Goal: Information Seeking & Learning: Learn about a topic

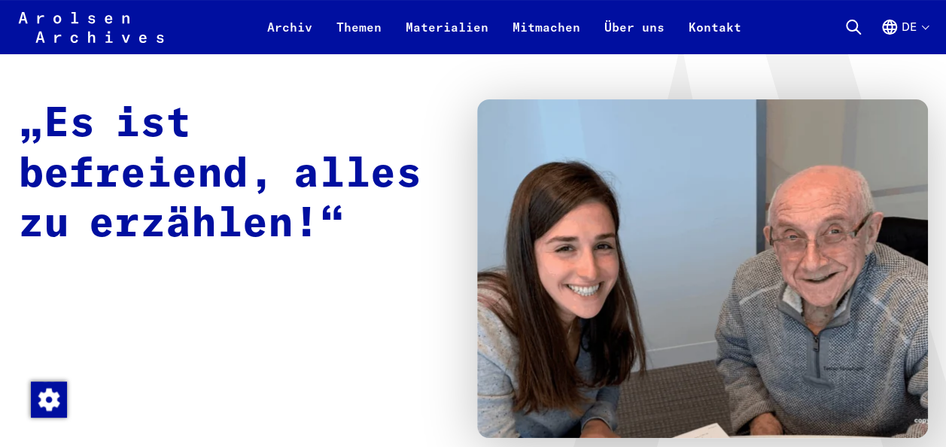
click at [864, 317] on img at bounding box center [703, 268] width 452 height 339
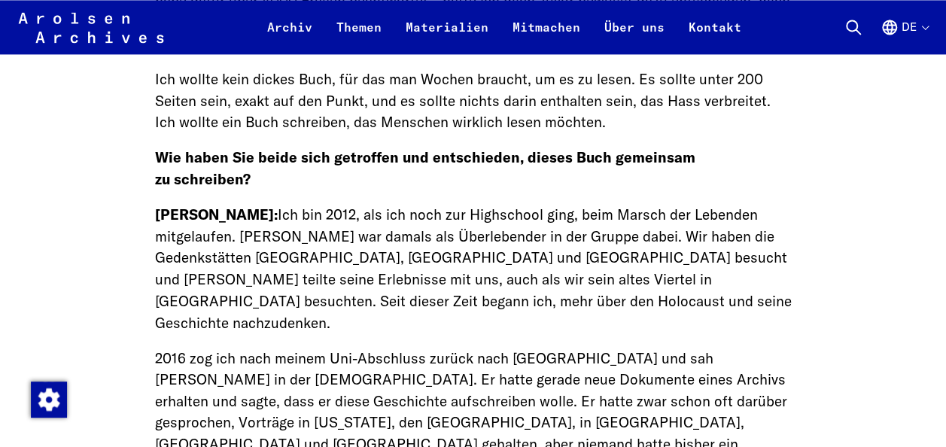
scroll to position [1173, 0]
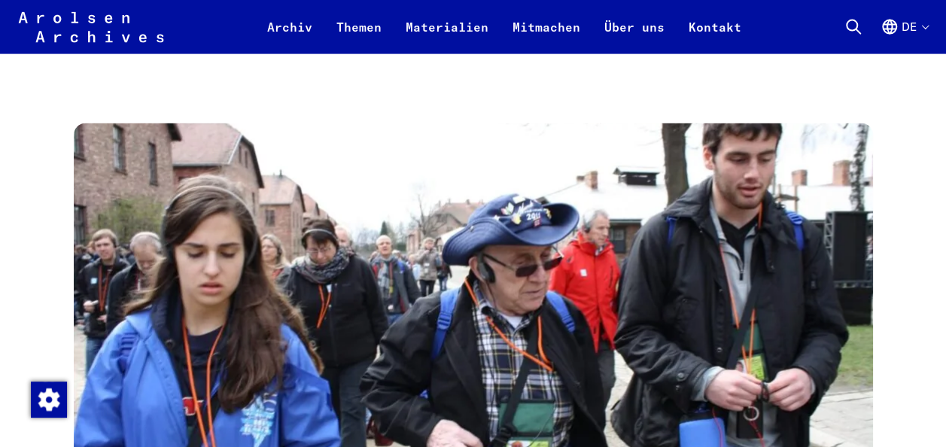
scroll to position [1687, 0]
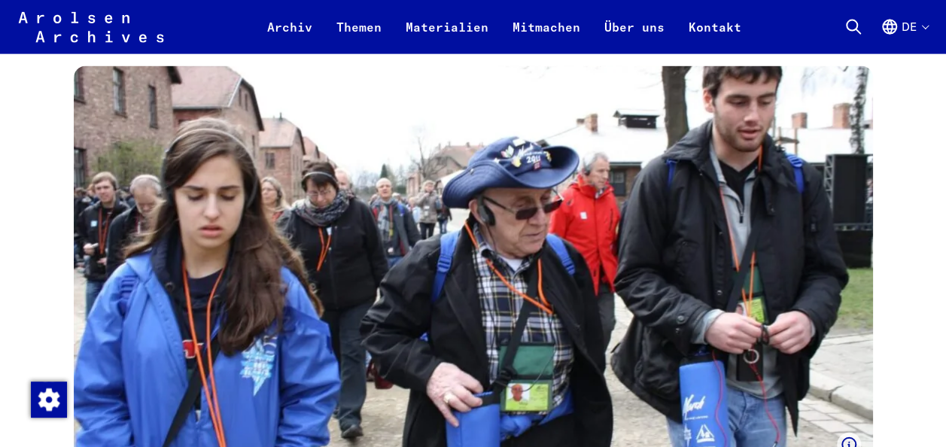
click at [843, 387] on img at bounding box center [473, 267] width 799 height 403
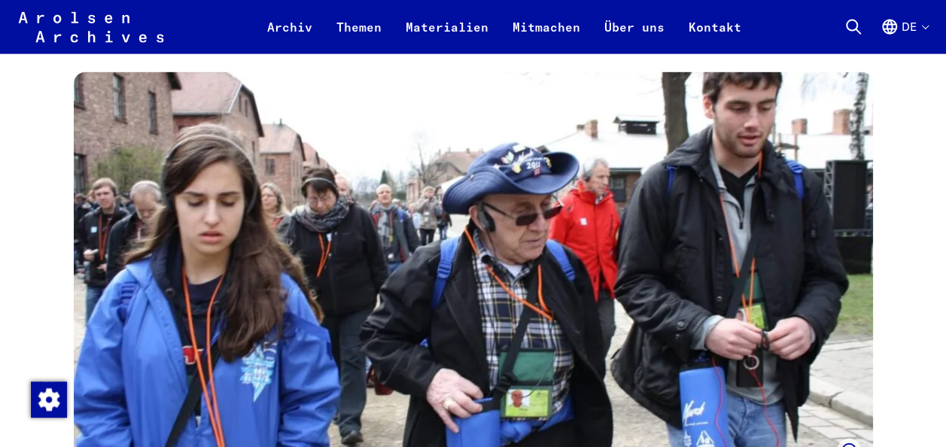
click at [598, 245] on img at bounding box center [473, 273] width 799 height 403
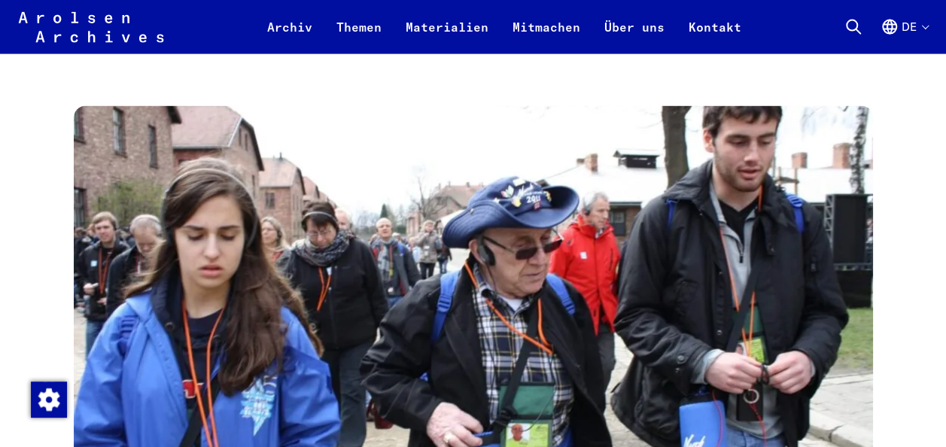
scroll to position [1654, 0]
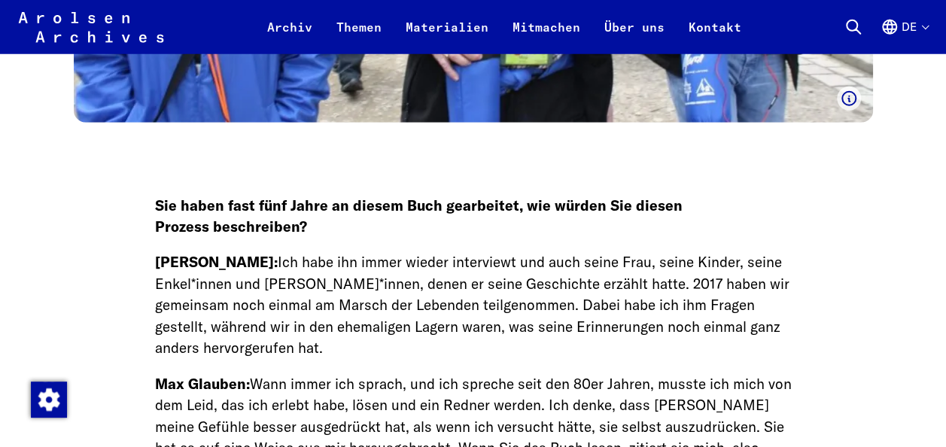
scroll to position [2061, 0]
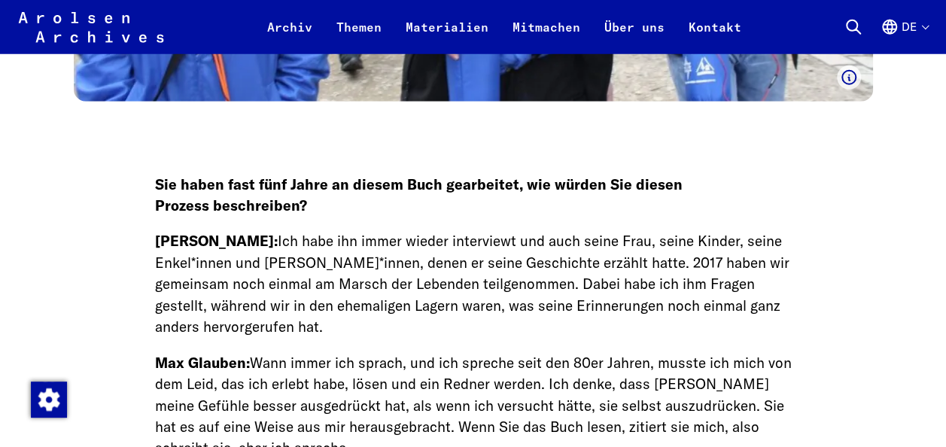
click at [855, 306] on main "Home Themen News & Events Max Glauben: „Es ist befreiend, alles zu erzählen!“ „…" at bounding box center [473, 413] width 910 height 4759
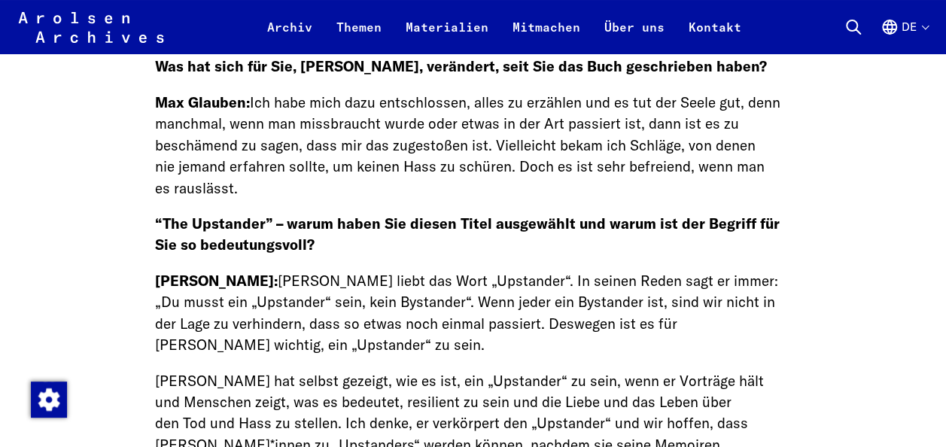
scroll to position [2890, 0]
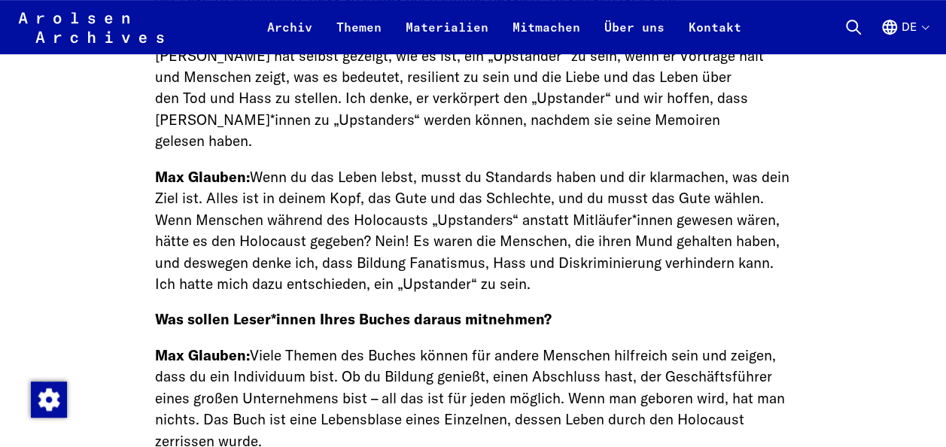
scroll to position [3214, 0]
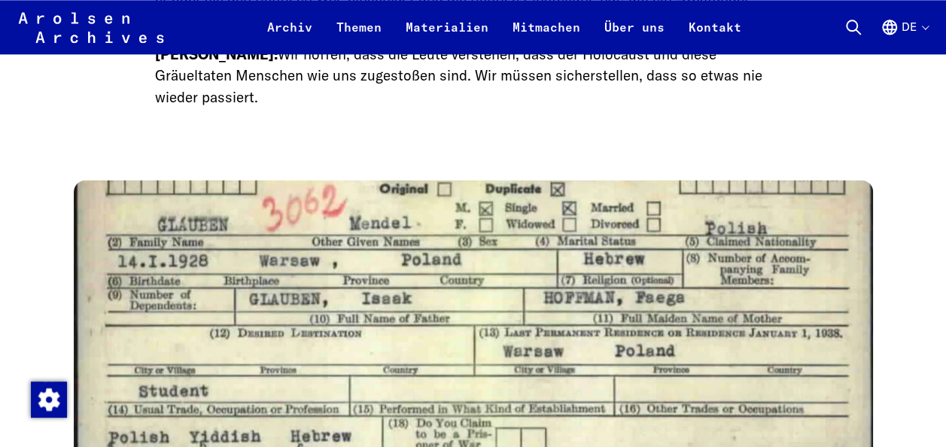
scroll to position [3813, 0]
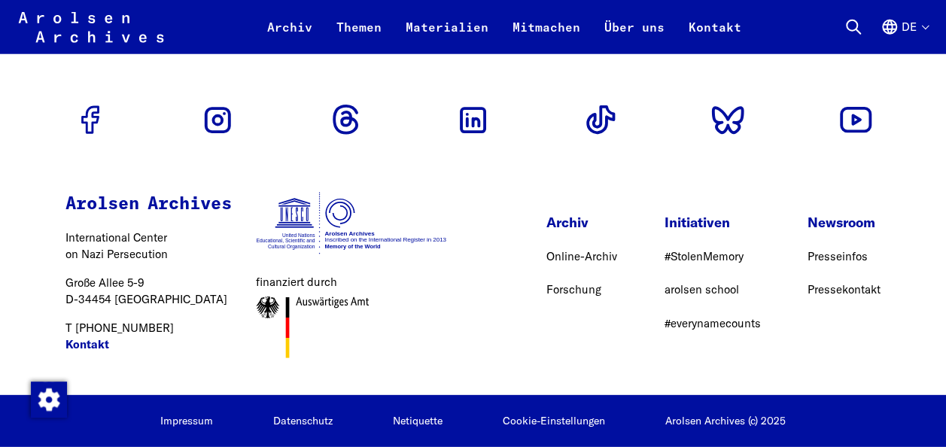
click at [860, 410] on div "Impressum Datenschutz Netiquette Cookie-Einstellungen Arolsen Archives (c) 2025" at bounding box center [473, 421] width 946 height 52
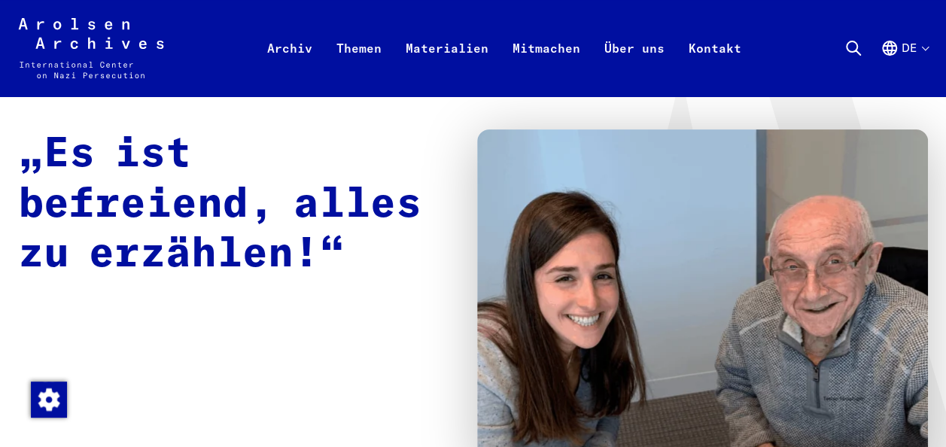
scroll to position [0, 0]
